Goal: Information Seeking & Learning: Find specific fact

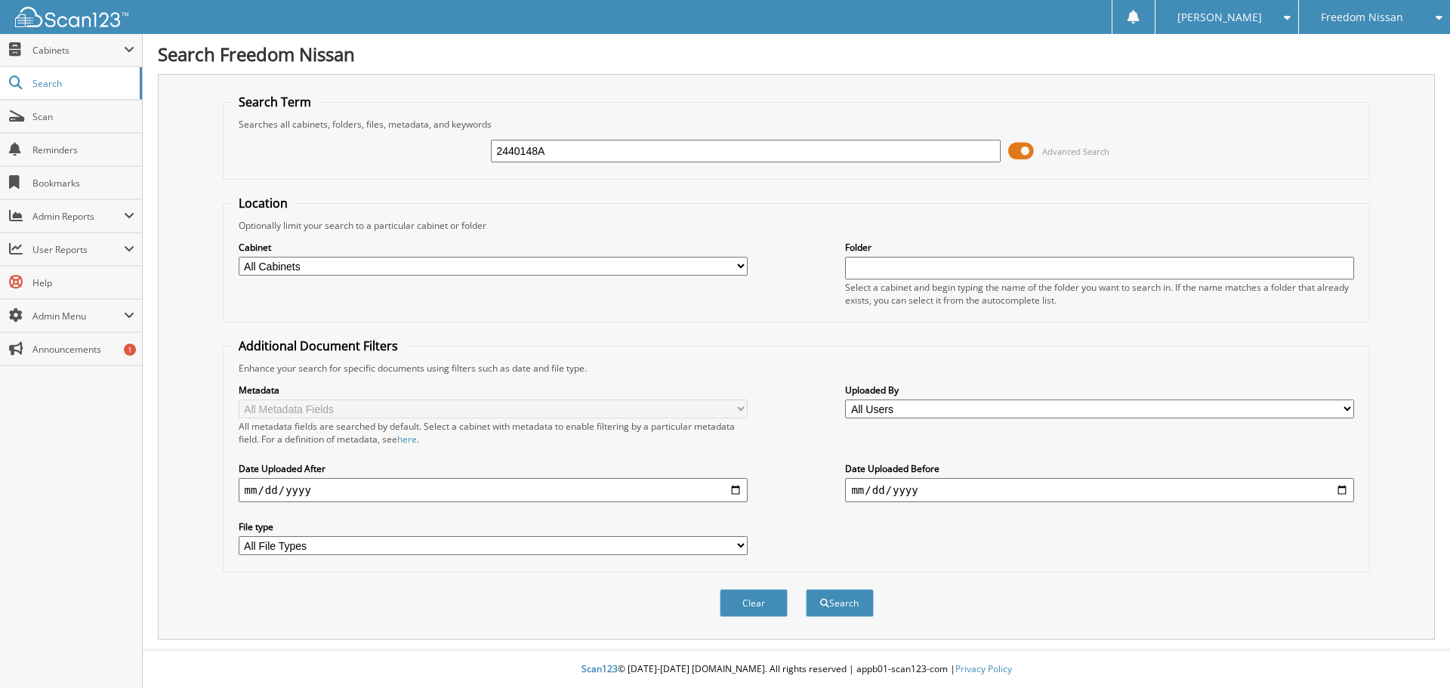
type input "2440148A"
drag, startPoint x: 879, startPoint y: 197, endPoint x: 930, endPoint y: 196, distance: 51.4
click at [879, 197] on fieldset "Location Optionally limit your search to a particular cabinet or folder Cabinet…" at bounding box center [797, 259] width 1148 height 128
click at [852, 619] on div "Search" at bounding box center [839, 603] width 71 height 31
click at [850, 609] on button "Search" at bounding box center [840, 603] width 68 height 28
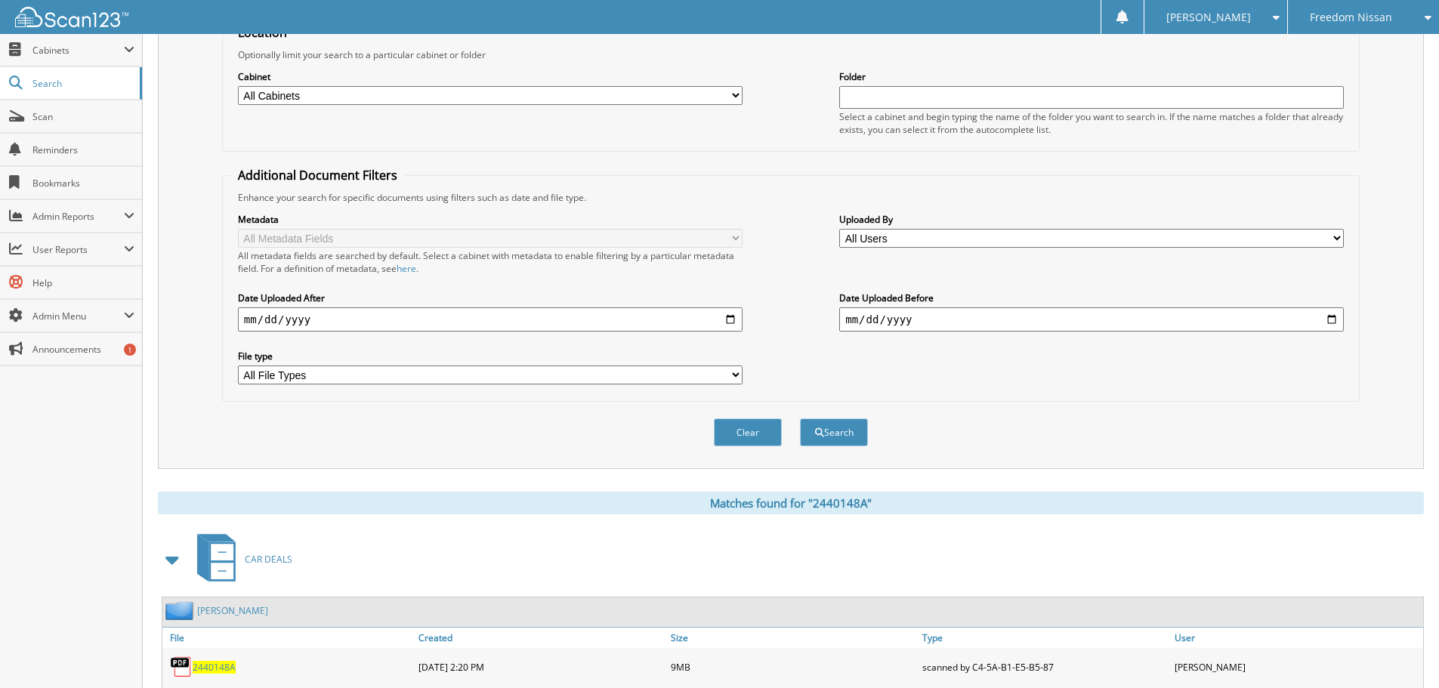
scroll to position [240, 0]
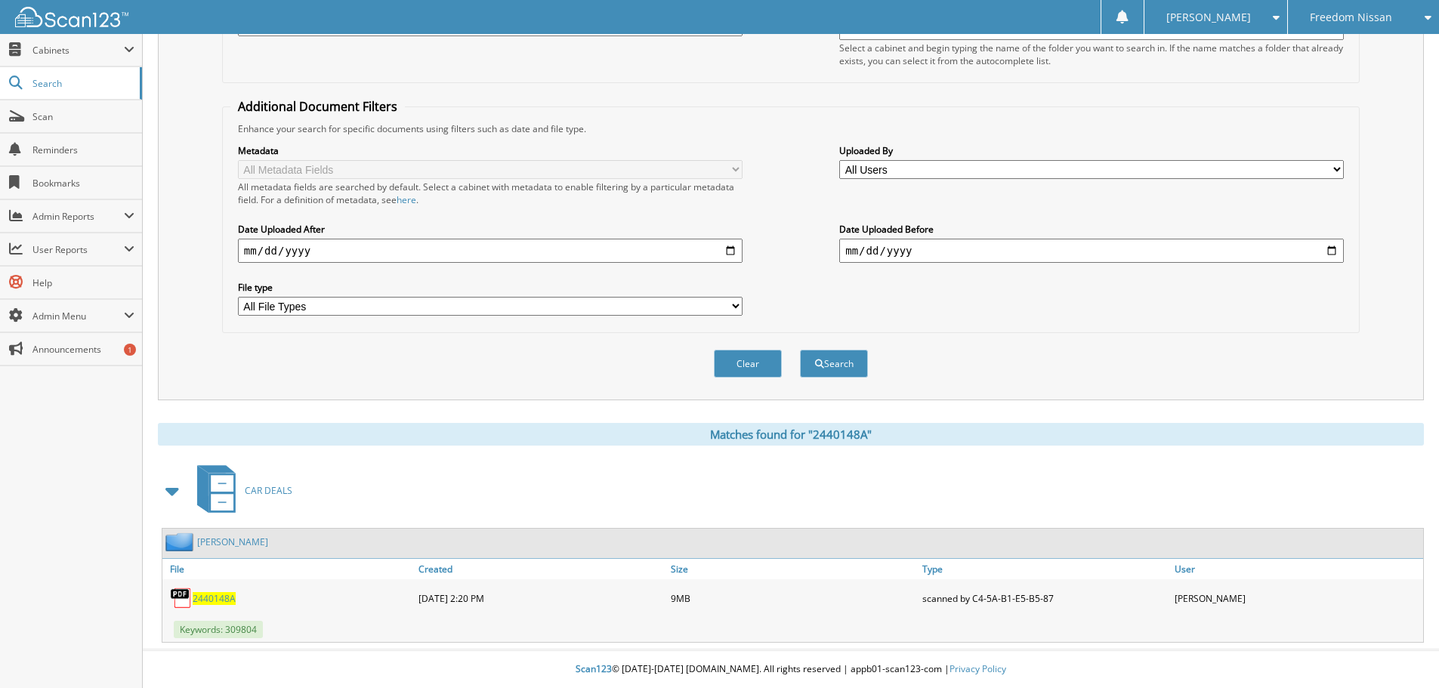
click at [217, 600] on span "2440148A" at bounding box center [214, 598] width 43 height 13
